Goal: Task Accomplishment & Management: Manage account settings

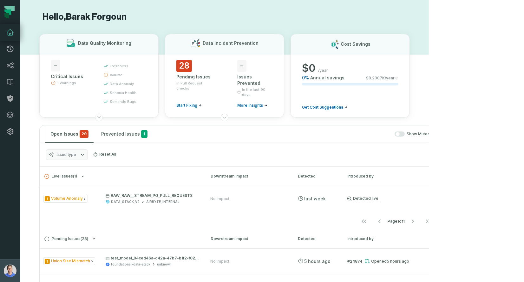
click at [9, 271] on img "button" at bounding box center [10, 270] width 13 height 13
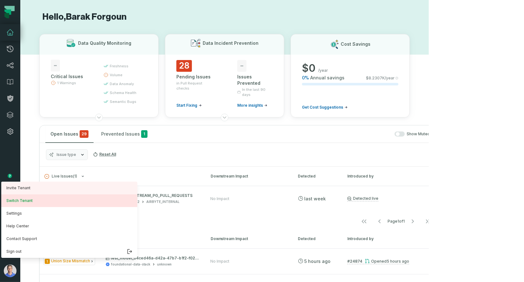
click at [41, 201] on button "Switch Tenant" at bounding box center [69, 200] width 136 height 13
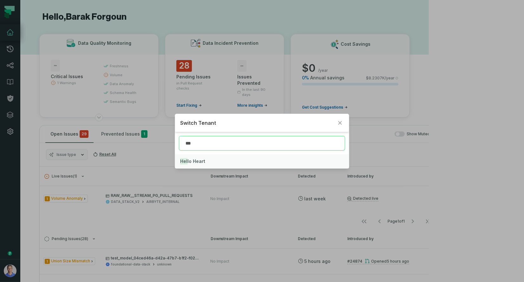
type input "***"
click at [194, 161] on span "Hel lo Heart" at bounding box center [192, 160] width 25 height 5
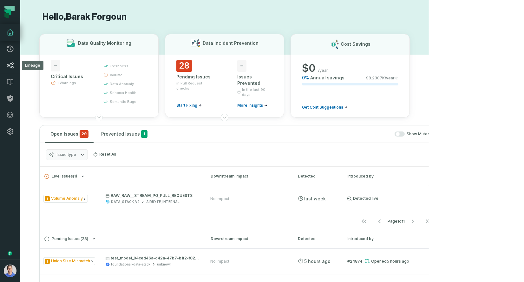
click at [10, 69] on link "Lineage" at bounding box center [10, 65] width 20 height 16
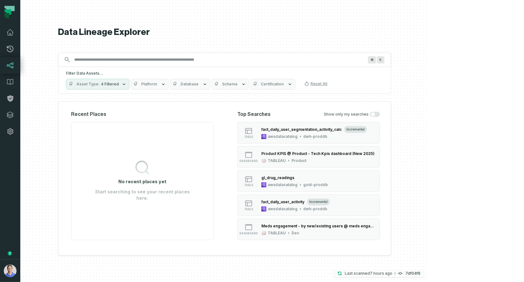
click at [392, 272] on relative-time "[DATE] 4:22:20 AM" at bounding box center [381, 272] width 23 height 5
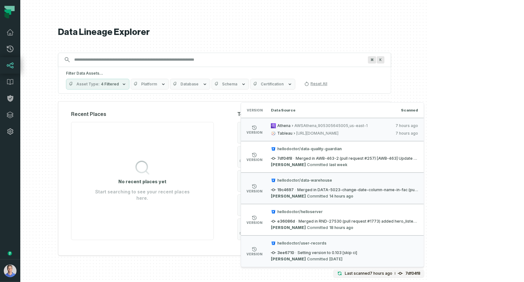
click at [64, 173] on div at bounding box center [224, 141] width 408 height 282
